Goal: Information Seeking & Learning: Learn about a topic

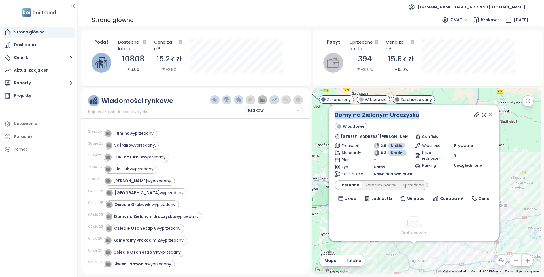
copy link "Domy na Zielonym Uroczysku"
drag, startPoint x: 390, startPoint y: 112, endPoint x: 332, endPoint y: 116, distance: 59.1
click at [332, 116] on div "Domy na Zielonym Uroczysku W budowie [STREET_ADDRESS][PERSON_NAME] Confisio Tra…" at bounding box center [414, 173] width 170 height 136
click at [161, 184] on div "[PERSON_NAME] wyprzedany." at bounding box center [138, 181] width 67 height 7
click at [143, 180] on div "[PERSON_NAME] wyprzedany." at bounding box center [142, 181] width 59 height 6
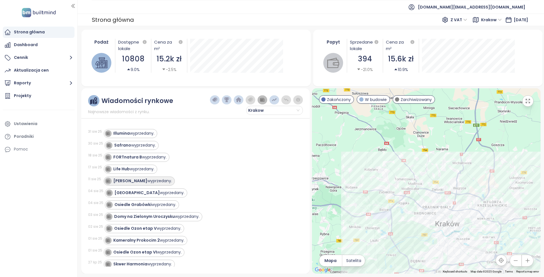
click at [151, 182] on div "[PERSON_NAME] wyprzedany." at bounding box center [142, 181] width 59 height 6
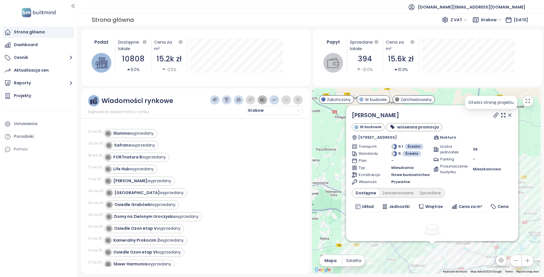
click at [494, 113] on icon at bounding box center [496, 115] width 5 height 5
copy link "[PERSON_NAME]"
drag, startPoint x: 405, startPoint y: 118, endPoint x: 355, endPoint y: 117, distance: 49.9
click at [355, 117] on div "[PERSON_NAME]" at bounding box center [432, 115] width 161 height 9
click at [417, 115] on div "[PERSON_NAME]" at bounding box center [432, 115] width 161 height 9
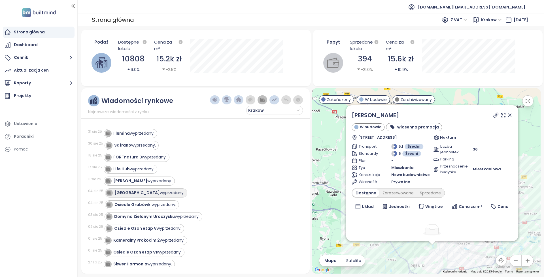
click at [165, 195] on div "[GEOGRAPHIC_DATA] wyprzedany." at bounding box center [149, 193] width 70 height 6
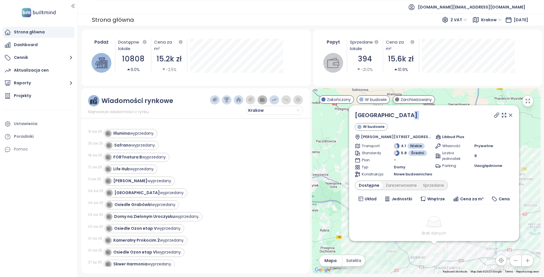
drag, startPoint x: 412, startPoint y: 117, endPoint x: 465, endPoint y: 127, distance: 53.9
click at [465, 127] on div "[GEOGRAPHIC_DATA] W budowie [PERSON_NAME][STREET_ADDRESS] Libbud Plus" at bounding box center [434, 125] width 159 height 29
click at [494, 116] on icon at bounding box center [496, 115] width 5 height 5
click at [160, 205] on div "Osiedle Grabówki wyprzedany." at bounding box center [145, 205] width 62 height 6
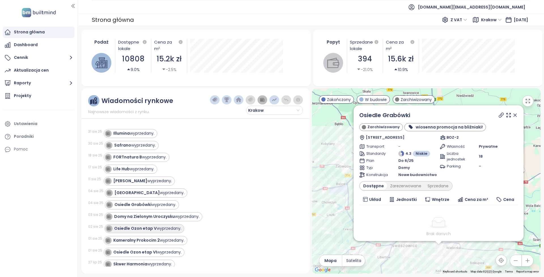
click at [167, 228] on div "Osiedle Ozon etap V wyprzedany." at bounding box center [147, 229] width 67 height 6
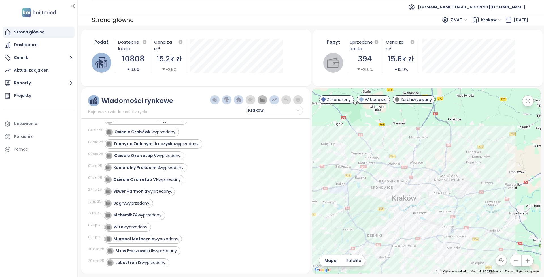
scroll to position [85, 0]
click at [177, 143] on div "Osiedle Ozon etap V wyprzedany." at bounding box center [147, 144] width 67 height 6
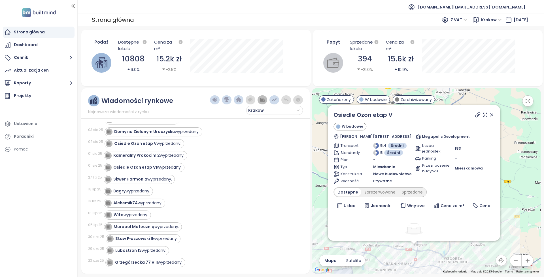
click at [474, 118] on div at bounding box center [484, 115] width 20 height 9
click at [475, 117] on icon at bounding box center [478, 115] width 6 height 6
copy link "Osiedle Ozon etap V"
drag, startPoint x: 400, startPoint y: 113, endPoint x: 242, endPoint y: 141, distance: 160.3
click at [242, 141] on div "Wiadomości rynkowe Najnowsze wiadomości z rynku. [GEOGRAPHIC_DATA] [DATE] Illum…" at bounding box center [310, 181] width 459 height 186
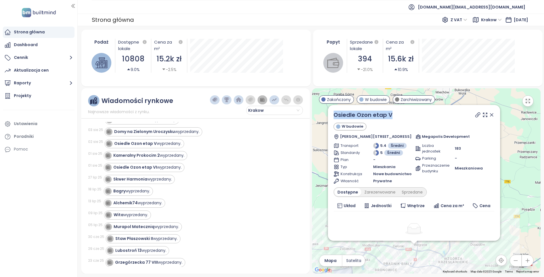
click at [242, 141] on div "Osiedle Ozon etap V wyprzedany." at bounding box center [201, 143] width 192 height 9
click at [177, 169] on div "Osiedle Ozon etap VI wyprzedany." at bounding box center [147, 168] width 68 height 6
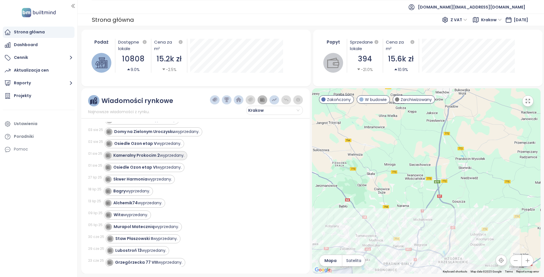
click at [174, 158] on div "Kameralny Prokocim 2 wyprzedany." at bounding box center [148, 156] width 71 height 6
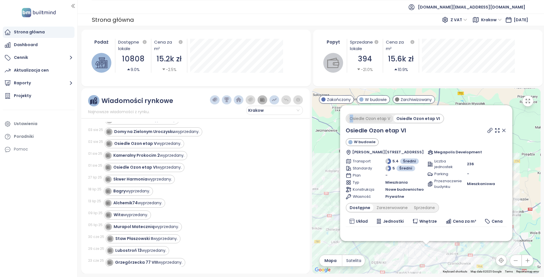
drag, startPoint x: 419, startPoint y: 114, endPoint x: 354, endPoint y: 120, distance: 64.6
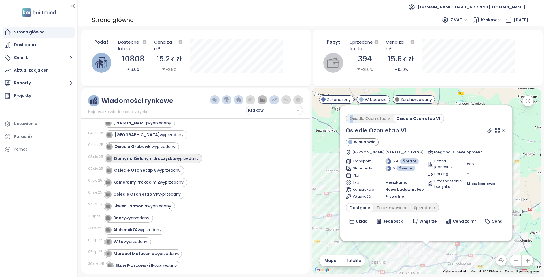
scroll to position [57, 0]
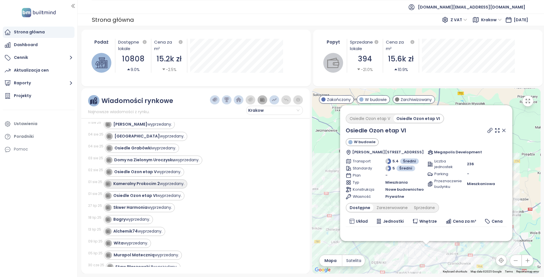
click at [173, 182] on div "Kameralny Prokocim 2 wyprzedany." at bounding box center [148, 184] width 71 height 6
click at [167, 184] on div "Kameralny Prokocim 2 wyprzedany." at bounding box center [148, 184] width 71 height 6
drag, startPoint x: 158, startPoint y: 185, endPoint x: 201, endPoint y: 182, distance: 42.9
click at [201, 182] on div "Kameralny Prokocim 2 wyprzedany." at bounding box center [200, 184] width 193 height 9
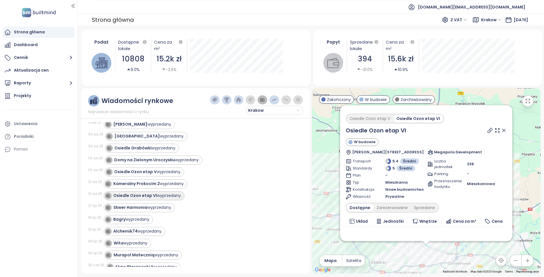
click at [172, 195] on div "Osiedle Ozon etap VI wyprzedany." at bounding box center [147, 196] width 68 height 6
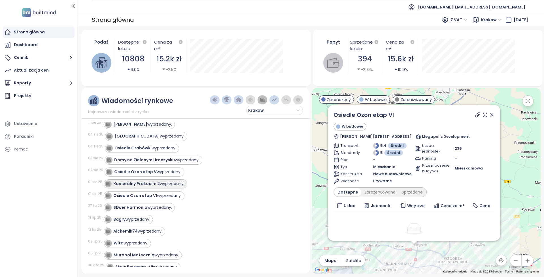
click at [176, 186] on div "Kameralny Prokocim 2 wyprzedany." at bounding box center [148, 184] width 71 height 6
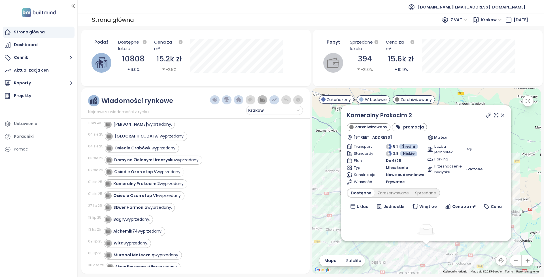
click at [486, 116] on icon at bounding box center [489, 115] width 6 height 6
click at [167, 198] on div "Osiedle Ozon etap VI wyprzedany." at bounding box center [147, 196] width 68 height 6
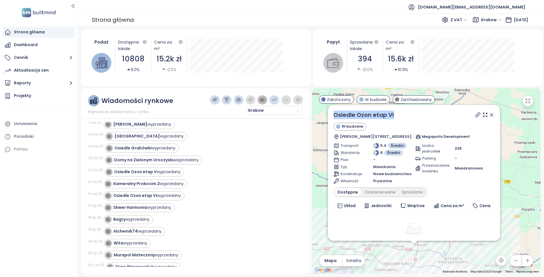
copy link "Osiedle Ozon etap VI"
drag, startPoint x: 411, startPoint y: 115, endPoint x: 333, endPoint y: 113, distance: 78.5
click at [333, 113] on div "Osiedle Ozon etap VI W budowie [PERSON_NAME][STREET_ADDRESS] Megapolis Developm…" at bounding box center [414, 173] width 172 height 136
click at [475, 114] on icon at bounding box center [478, 115] width 6 height 6
copy link "Osiedle Ozon etap VI"
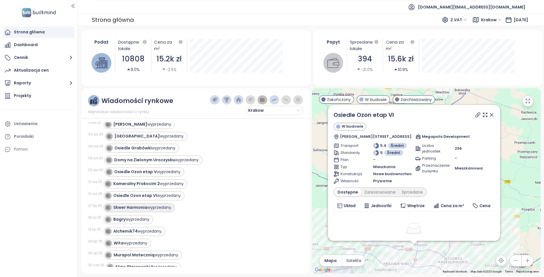
click at [162, 209] on div "Skwer Harmonia wyprzedany." at bounding box center [142, 208] width 59 height 6
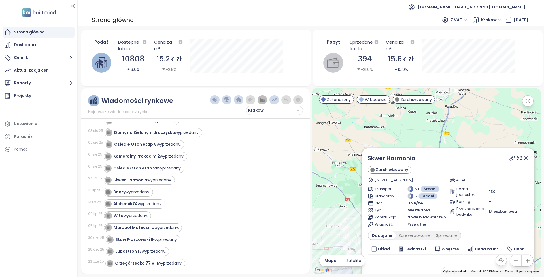
scroll to position [85, 0]
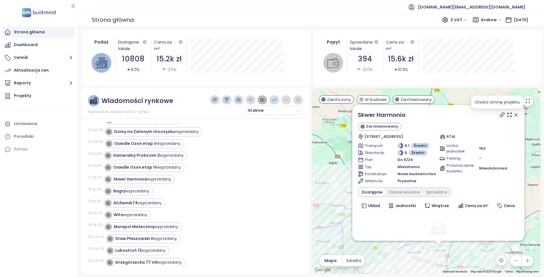
click at [500, 115] on icon at bounding box center [502, 115] width 5 height 5
